Goal: Information Seeking & Learning: Learn about a topic

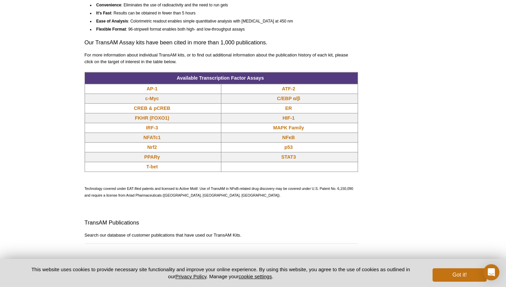
scroll to position [542, 0]
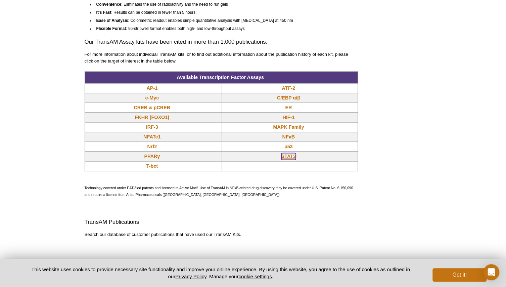
click at [289, 154] on link "STAT3" at bounding box center [288, 156] width 14 height 7
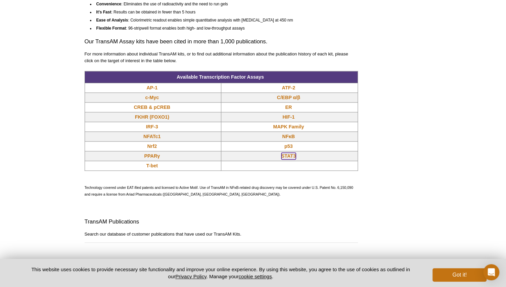
scroll to position [543, 0]
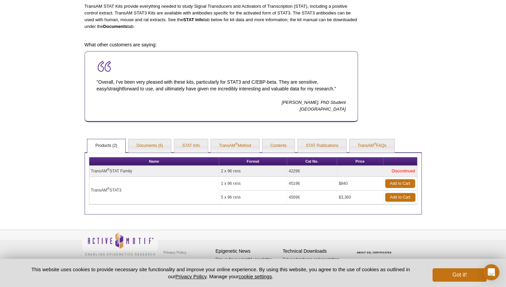
scroll to position [221, 0]
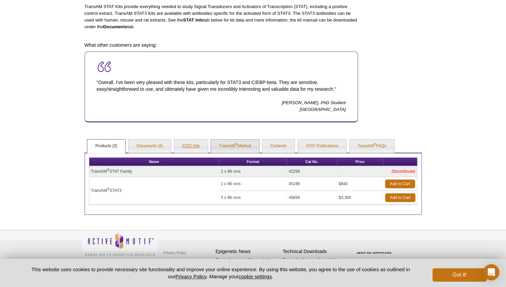
drag, startPoint x: 246, startPoint y: 141, endPoint x: 194, endPoint y: 144, distance: 52.2
click at [194, 144] on link "STAT Info" at bounding box center [191, 145] width 34 height 13
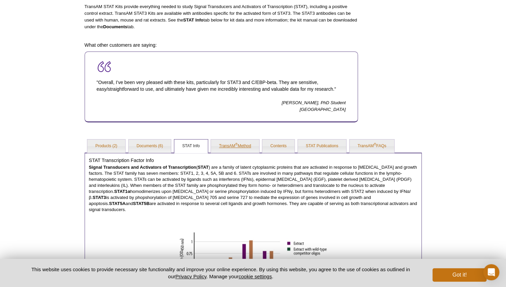
click at [219, 149] on link "TransAM ® Method" at bounding box center [235, 145] width 48 height 13
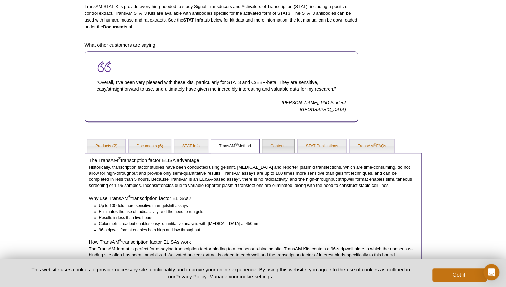
click at [282, 147] on link "Contents" at bounding box center [278, 145] width 32 height 13
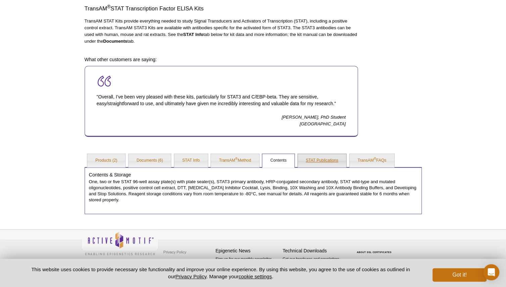
click at [314, 158] on link "STAT Publications" at bounding box center [322, 160] width 49 height 13
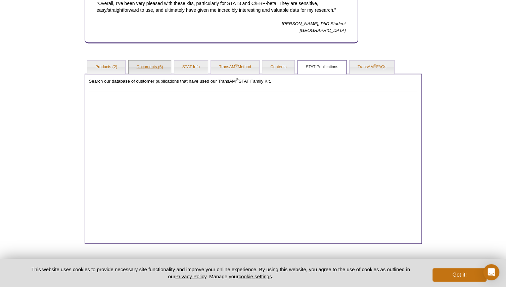
scroll to position [303, 0]
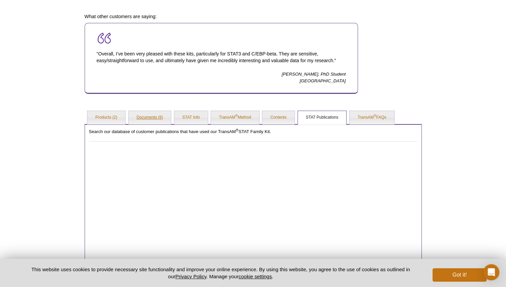
click at [148, 116] on link "Documents (6)" at bounding box center [150, 117] width 43 height 13
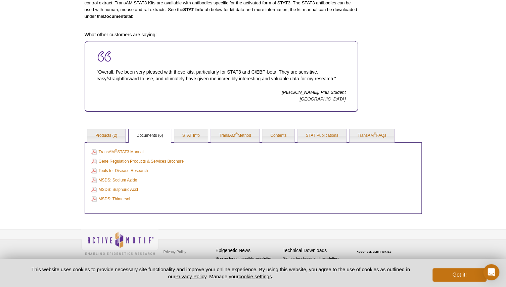
click at [148, 116] on div "AVAILABLE PRODUCTS TransAM ® AP-1 TransAM ® ATF-2 TransAM ® c-Myc TransAM ® C/E…" at bounding box center [253, 17] width 344 height 393
click at [109, 133] on link "Products (2)" at bounding box center [106, 135] width 38 height 13
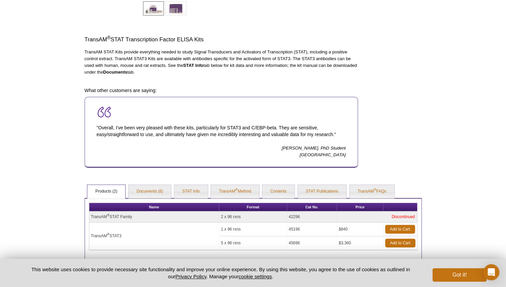
scroll to position [221, 0]
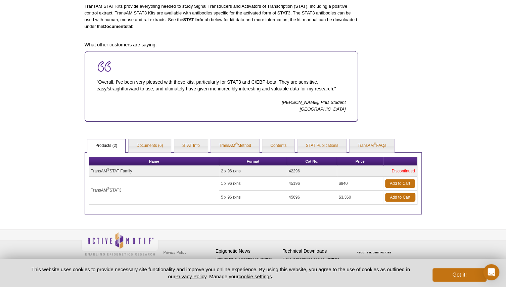
drag, startPoint x: 390, startPoint y: 167, endPoint x: 313, endPoint y: 169, distance: 77.3
click at [313, 169] on tr "TransAM ® STAT Family 2 x 96 rxns 42296 Discontinued" at bounding box center [253, 171] width 328 height 11
click at [272, 142] on link "Contents" at bounding box center [278, 145] width 32 height 13
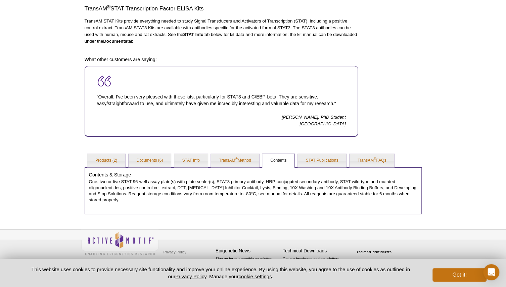
click at [108, 168] on div "Contents & Storage One, two or five STAT 96-well assay plate(s) with plate seal…" at bounding box center [253, 190] width 337 height 47
click at [106, 163] on link "Products (2)" at bounding box center [106, 160] width 38 height 13
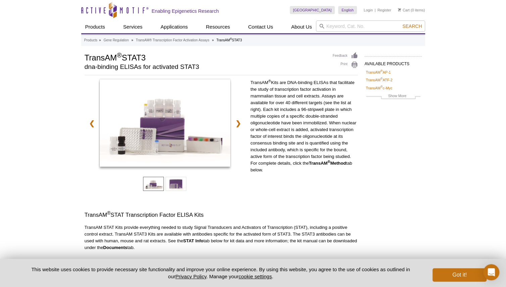
scroll to position [0, 0]
click at [173, 41] on link "TransAM® Transcription Factor Activation Assays" at bounding box center [173, 40] width 74 height 6
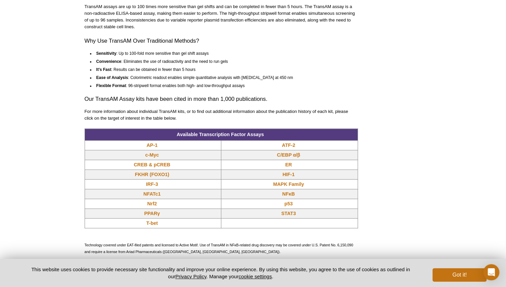
scroll to position [486, 0]
click at [294, 194] on link "NFκB" at bounding box center [288, 193] width 13 height 7
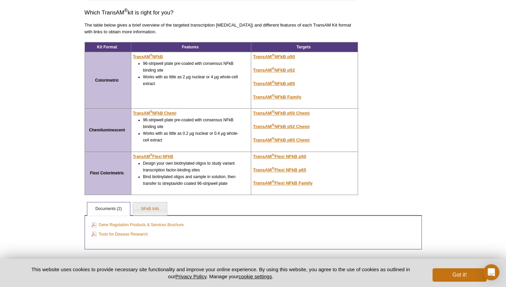
scroll to position [119, 0]
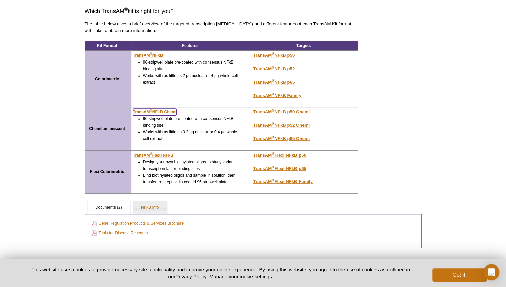
click at [166, 112] on u "TransAM ® NFkB Chemi" at bounding box center [154, 111] width 43 height 5
click at [162, 110] on u "TransAM ® NFkB Chemi" at bounding box center [154, 111] width 43 height 5
click at [154, 112] on u "TransAM ® NFkB Chemi" at bounding box center [154, 111] width 43 height 5
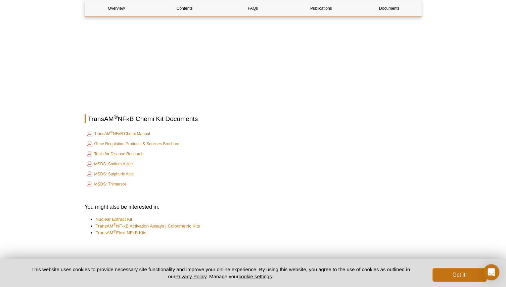
scroll to position [1444, 0]
click at [138, 130] on link "TransAM ® NFκB Chemi Manual" at bounding box center [118, 134] width 63 height 8
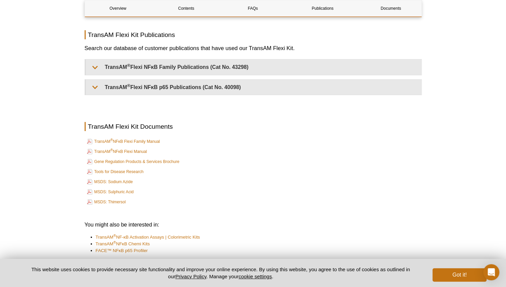
scroll to position [1371, 0]
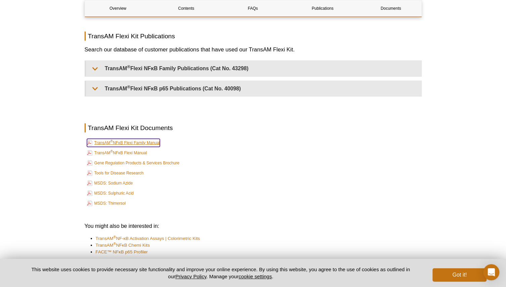
click at [142, 139] on link "TransAM ® NFκB Flexi Family Manual" at bounding box center [123, 143] width 73 height 8
